Goal: Transaction & Acquisition: Purchase product/service

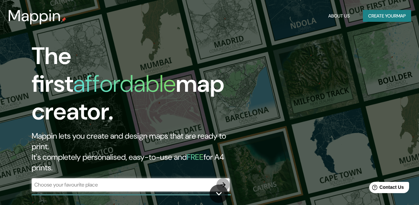
click at [224, 181] on icon "button" at bounding box center [223, 185] width 8 height 8
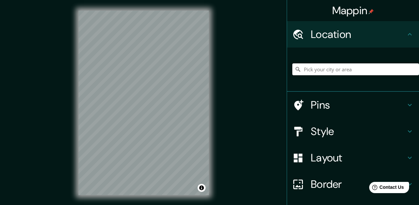
click at [330, 69] on input "Pick your city or area" at bounding box center [355, 69] width 127 height 12
click at [340, 32] on h4 "Location" at bounding box center [358, 34] width 95 height 13
click at [337, 69] on input "Pick your city or area" at bounding box center [355, 69] width 127 height 12
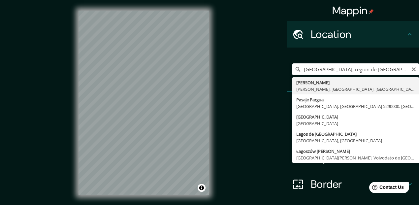
type input "[PERSON_NAME][GEOGRAPHIC_DATA], [GEOGRAPHIC_DATA], [GEOGRAPHIC_DATA]"
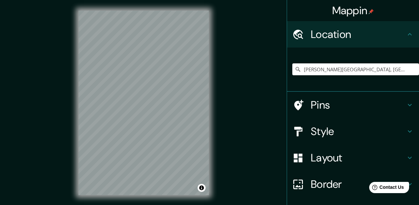
drag, startPoint x: 261, startPoint y: 84, endPoint x: 323, endPoint y: 115, distance: 69.4
click at [296, 96] on div "Mappin Location [GEOGRAPHIC_DATA][PERSON_NAME][GEOGRAPHIC_DATA], [GEOGRAPHIC_DA…" at bounding box center [209, 108] width 419 height 216
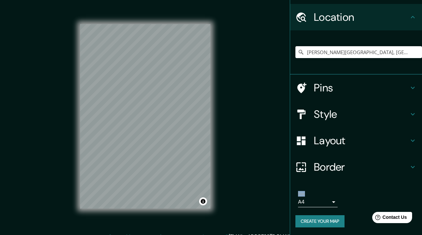
scroll to position [8, 0]
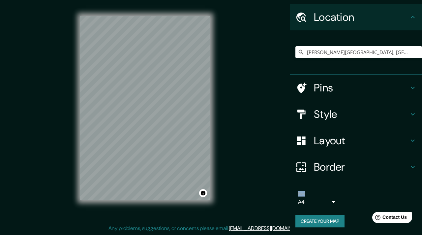
click at [332, 200] on body "Mappin Location [GEOGRAPHIC_DATA][PERSON_NAME][GEOGRAPHIC_DATA], [GEOGRAPHIC_DA…" at bounding box center [211, 109] width 422 height 235
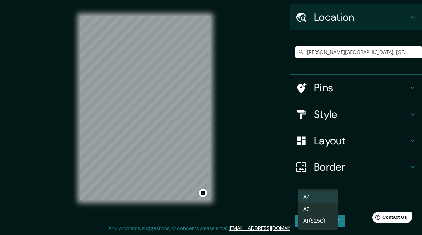
click at [325, 204] on li "A3" at bounding box center [318, 209] width 40 height 12
click at [331, 200] on body "Mappin Location [GEOGRAPHIC_DATA][PERSON_NAME][GEOGRAPHIC_DATA], [GEOGRAPHIC_DA…" at bounding box center [211, 109] width 422 height 235
click at [332, 195] on li "A4" at bounding box center [318, 197] width 40 height 12
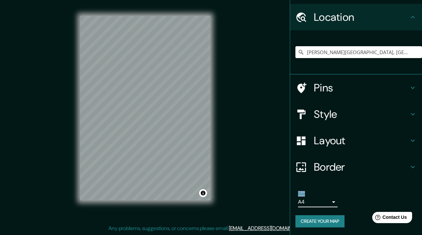
click at [328, 204] on div "Size A4 single Create your map" at bounding box center [355, 211] width 121 height 44
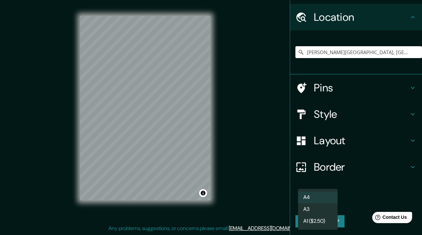
click at [330, 204] on body "Mappin Location [GEOGRAPHIC_DATA][PERSON_NAME][GEOGRAPHIC_DATA], [GEOGRAPHIC_DA…" at bounding box center [211, 109] width 422 height 235
click at [327, 204] on li "A3" at bounding box center [318, 209] width 40 height 12
type input "a4"
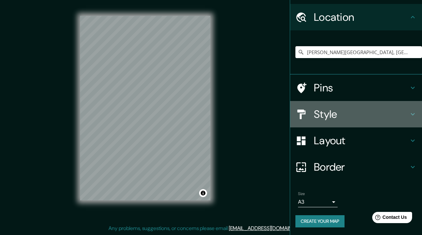
click at [412, 117] on icon at bounding box center [413, 114] width 8 height 8
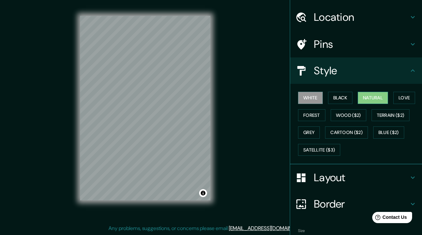
click at [375, 98] on button "Natural" at bounding box center [373, 98] width 30 height 12
click at [403, 97] on button "Love" at bounding box center [404, 98] width 22 height 12
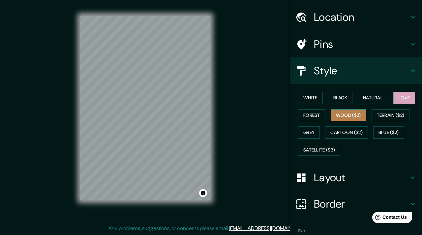
click at [348, 115] on button "Wood ($2)" at bounding box center [349, 115] width 36 height 12
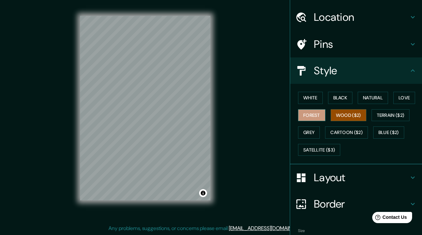
click at [314, 115] on button "Forest" at bounding box center [311, 115] width 27 height 12
click at [313, 115] on button "Forest" at bounding box center [311, 115] width 27 height 12
click at [317, 99] on button "White" at bounding box center [310, 98] width 25 height 12
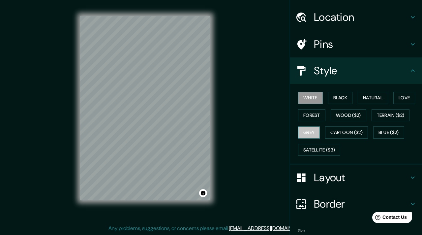
click at [314, 130] on button "Grey" at bounding box center [309, 132] width 22 height 12
click at [344, 98] on button "Black" at bounding box center [340, 98] width 25 height 12
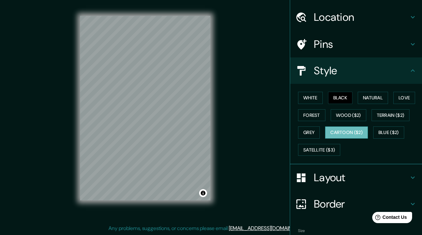
click at [345, 134] on button "Cartoon ($2)" at bounding box center [346, 132] width 43 height 12
click at [324, 149] on button "Satellite ($3)" at bounding box center [319, 150] width 42 height 12
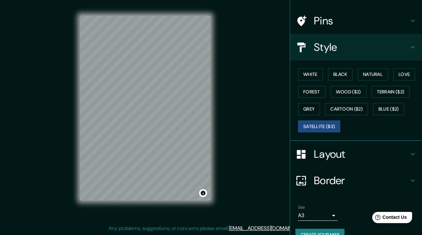
drag, startPoint x: 415, startPoint y: 147, endPoint x: 411, endPoint y: 149, distance: 4.1
click at [414, 147] on div "Layout" at bounding box center [356, 154] width 132 height 26
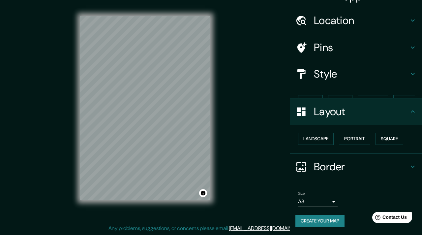
scroll to position [2, 0]
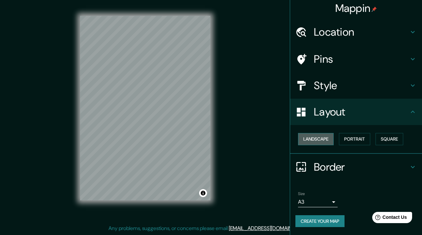
click at [326, 141] on button "Landscape" at bounding box center [316, 139] width 36 height 12
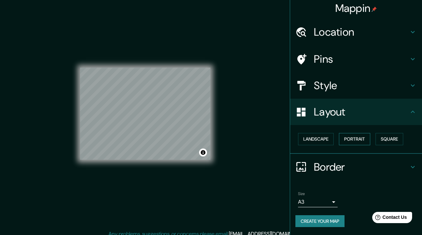
scroll to position [0, 0]
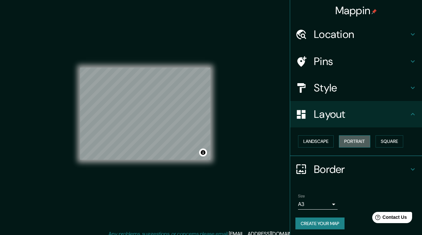
click at [353, 141] on button "Portrait" at bounding box center [354, 141] width 31 height 12
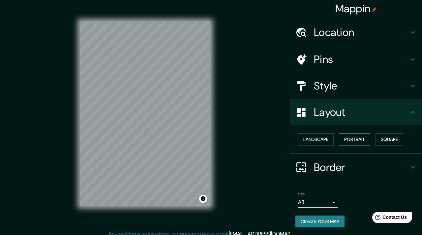
scroll to position [2, 0]
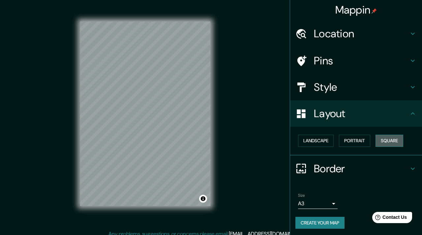
click at [403, 141] on button "Square" at bounding box center [390, 141] width 28 height 12
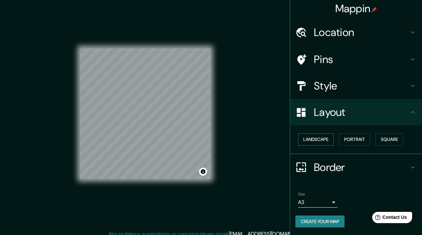
click at [321, 141] on button "Landscape" at bounding box center [316, 139] width 36 height 12
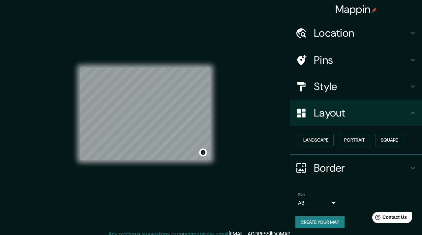
scroll to position [0, 0]
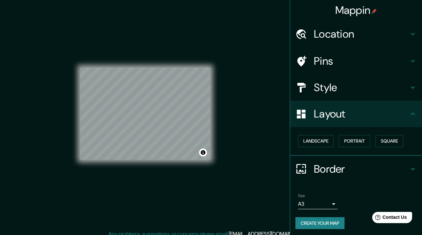
click at [388, 169] on h4 "Border" at bounding box center [361, 168] width 95 height 13
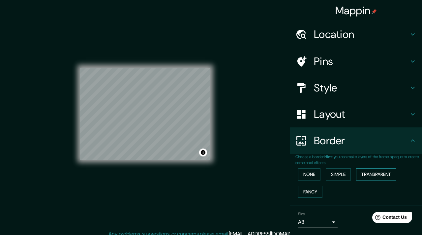
scroll to position [2, 0]
click at [335, 175] on button "Simple" at bounding box center [338, 174] width 25 height 12
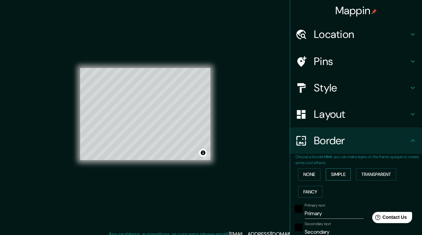
scroll to position [3, 0]
click at [308, 175] on button "None" at bounding box center [309, 174] width 22 height 12
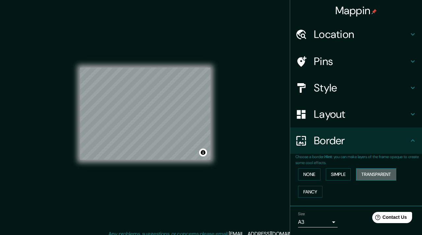
scroll to position [2, 0]
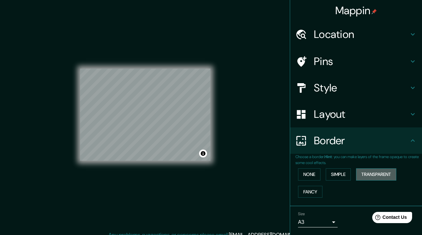
click at [390, 176] on button "Transparent" at bounding box center [376, 174] width 40 height 12
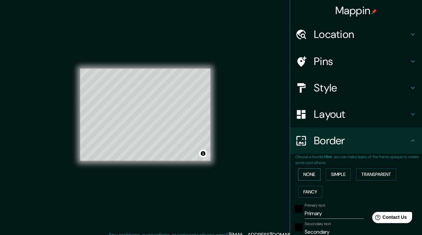
click at [314, 175] on button "None" at bounding box center [309, 174] width 22 height 12
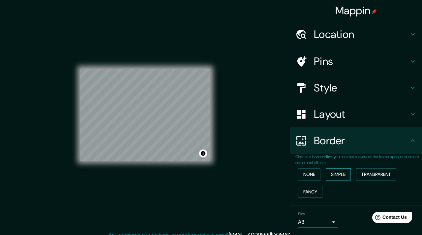
scroll to position [1, 0]
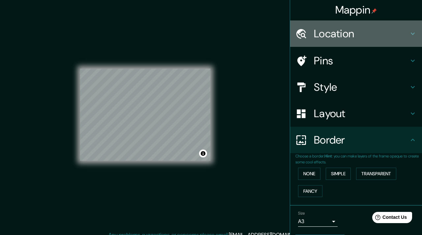
click at [348, 36] on h4 "Location" at bounding box center [361, 33] width 95 height 13
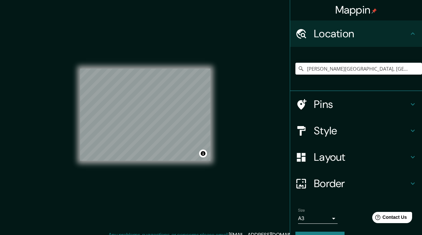
click at [348, 104] on h4 "Pins" at bounding box center [361, 104] width 95 height 13
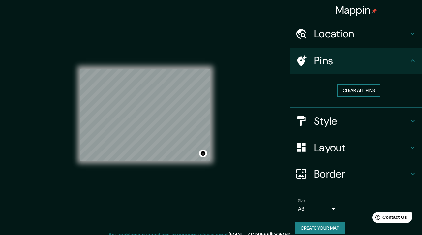
click at [363, 94] on button "Clear all pins" at bounding box center [358, 90] width 43 height 12
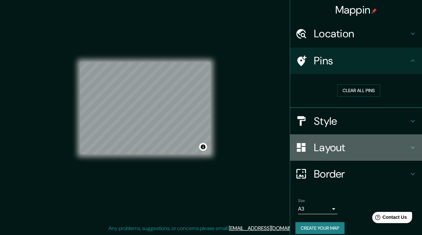
click at [351, 151] on h4 "Layout" at bounding box center [361, 147] width 95 height 13
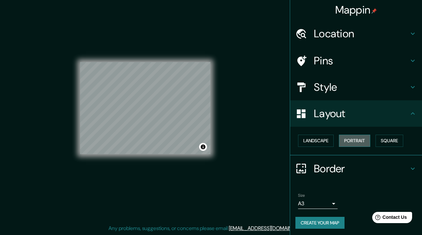
click at [362, 145] on button "Portrait" at bounding box center [354, 141] width 31 height 12
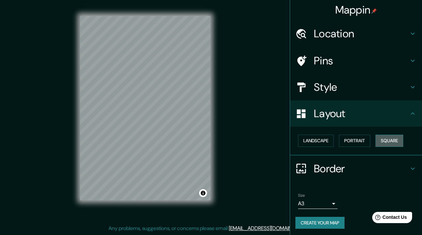
click at [388, 145] on button "Square" at bounding box center [390, 141] width 28 height 12
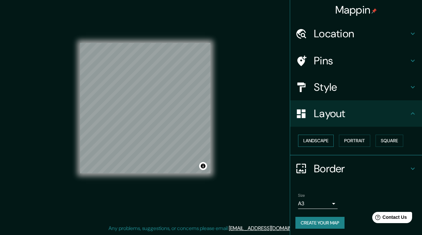
click at [325, 144] on button "Landscape" at bounding box center [316, 141] width 36 height 12
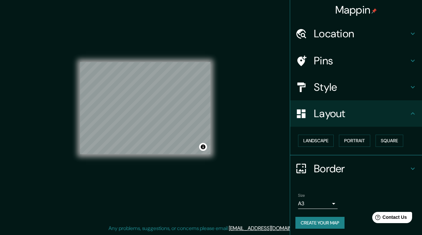
click at [331, 204] on button "Create your map" at bounding box center [319, 223] width 49 height 12
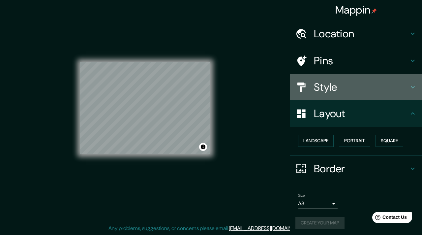
click at [379, 90] on h4 "Style" at bounding box center [361, 86] width 95 height 13
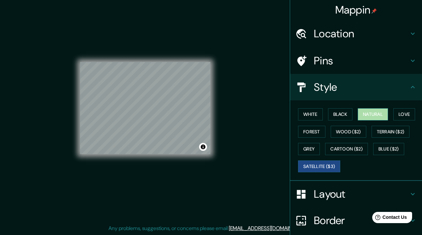
click at [382, 114] on button "Natural" at bounding box center [373, 114] width 30 height 12
click at [346, 114] on button "Black" at bounding box center [340, 114] width 25 height 12
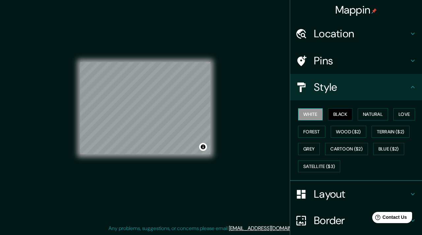
click at [318, 114] on button "White" at bounding box center [310, 114] width 25 height 12
click at [412, 113] on button "Love" at bounding box center [404, 114] width 22 height 12
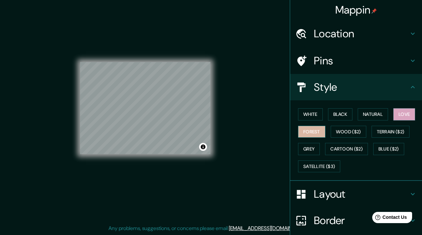
click at [312, 132] on button "Forest" at bounding box center [311, 132] width 27 height 12
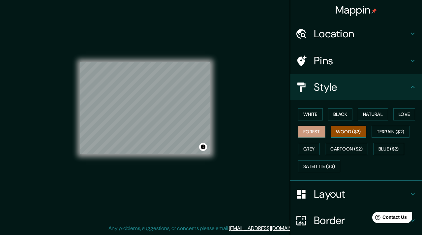
click at [346, 132] on button "Wood ($2)" at bounding box center [349, 132] width 36 height 12
click at [343, 116] on button "Black" at bounding box center [340, 114] width 25 height 12
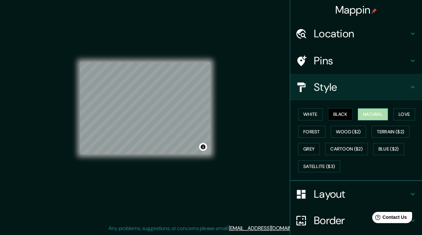
click at [369, 115] on button "Natural" at bounding box center [373, 114] width 30 height 12
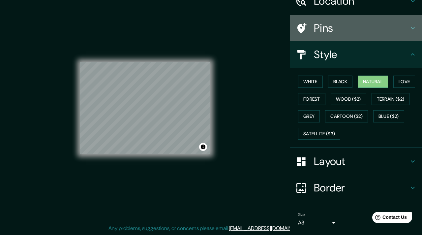
click at [333, 35] on div "Pins" at bounding box center [356, 28] width 132 height 26
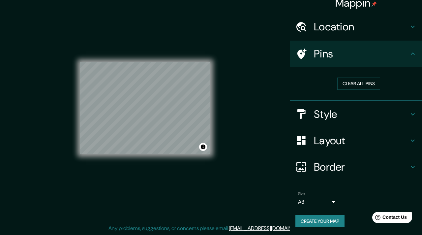
scroll to position [8, 0]
click at [366, 85] on button "Clear all pins" at bounding box center [358, 83] width 43 height 12
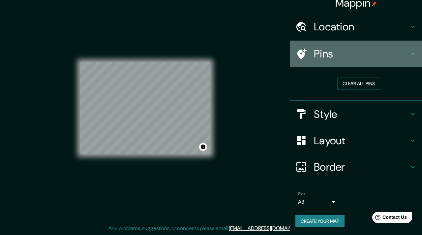
drag, startPoint x: 331, startPoint y: 58, endPoint x: 319, endPoint y: 57, distance: 11.6
click at [330, 58] on h4 "Pins" at bounding box center [361, 53] width 95 height 13
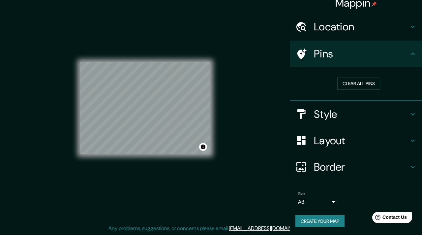
click at [413, 55] on icon at bounding box center [413, 54] width 8 height 8
click at [325, 204] on button "Create your map" at bounding box center [319, 221] width 49 height 12
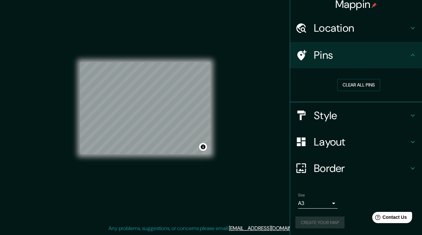
click at [326, 204] on div "Create your map" at bounding box center [355, 222] width 121 height 12
click at [326, 204] on div "Create your map" at bounding box center [355, 223] width 121 height 12
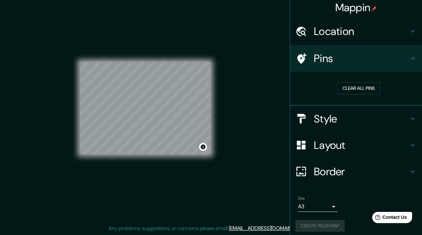
click at [326, 204] on div "Create your map" at bounding box center [355, 226] width 121 height 12
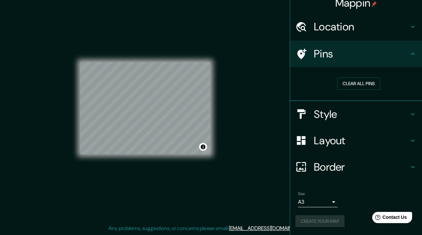
scroll to position [0, 0]
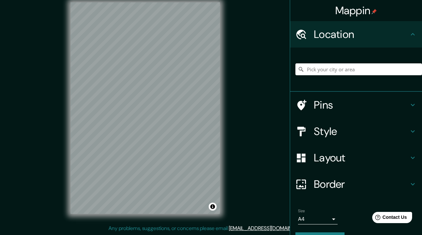
scroll to position [17, 0]
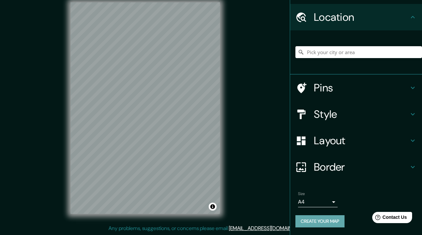
click at [325, 222] on button "Create your map" at bounding box center [319, 221] width 49 height 12
